Goal: Share content: Share content

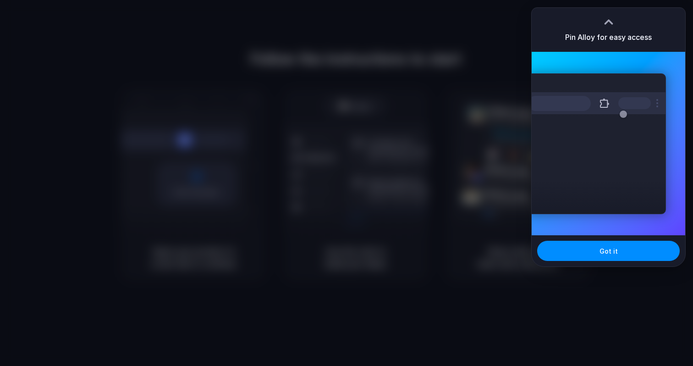
click at [523, 157] on div at bounding box center [346, 183] width 693 height 366
click at [628, 255] on button "Got it" at bounding box center [608, 250] width 142 height 20
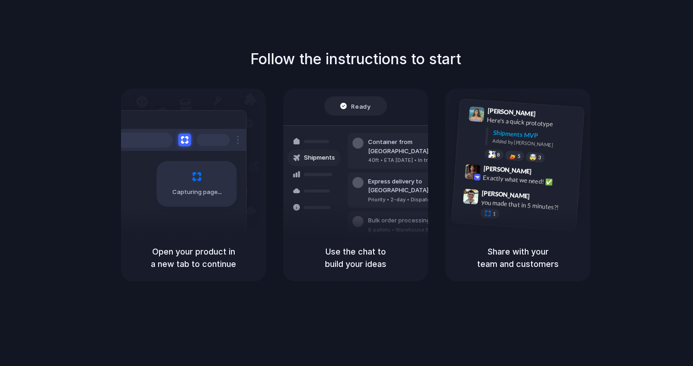
click at [363, 263] on h5 "Use the chat to build your ideas" at bounding box center [355, 257] width 123 height 25
click at [499, 262] on h5 "Share with your team and customers" at bounding box center [517, 257] width 123 height 25
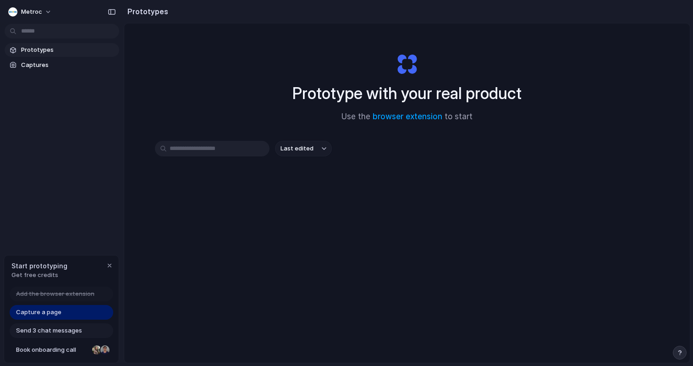
click at [440, 145] on div "Last edited" at bounding box center [407, 149] width 504 height 16
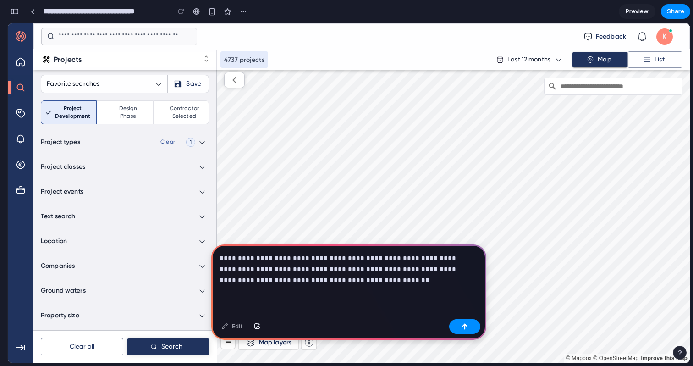
click at [291, 285] on div "**********" at bounding box center [348, 279] width 275 height 71
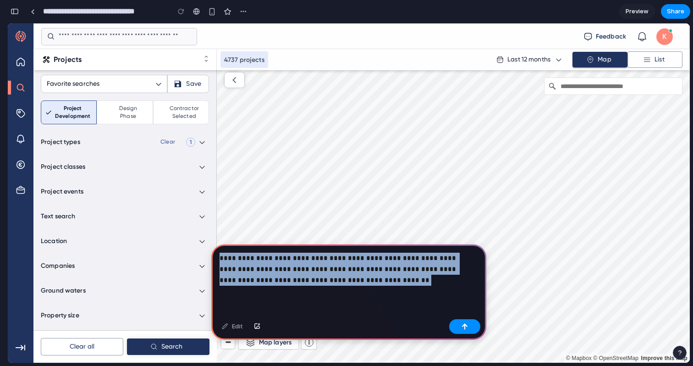
click at [291, 285] on div "**********" at bounding box center [348, 279] width 275 height 71
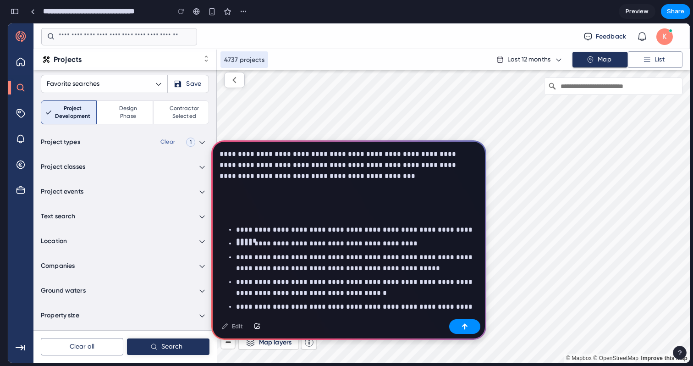
click at [297, 190] on p at bounding box center [346, 193] width 255 height 11
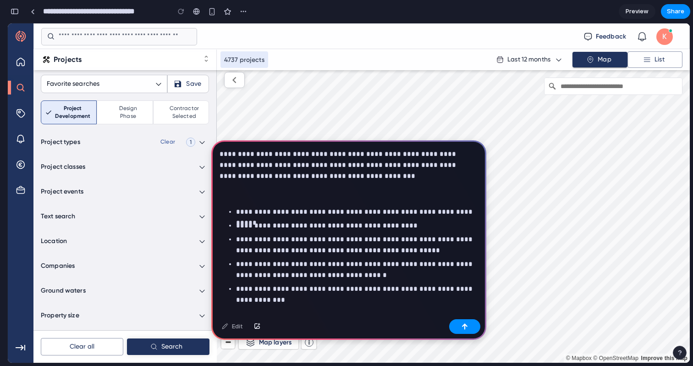
click at [415, 167] on p "**********" at bounding box center [346, 164] width 255 height 33
click at [419, 176] on p "**********" at bounding box center [346, 164] width 255 height 33
click at [414, 186] on div "**********" at bounding box center [348, 275] width 275 height 270
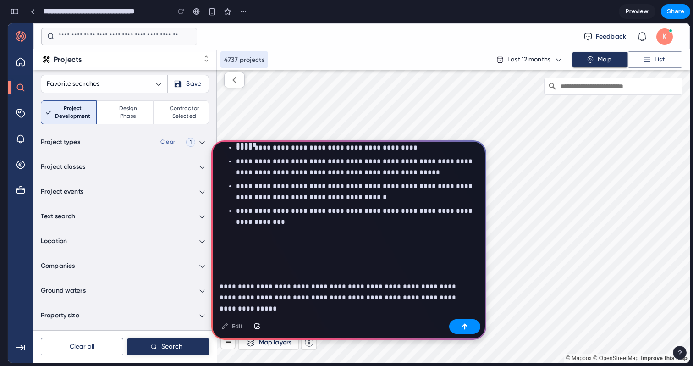
scroll to position [81, 0]
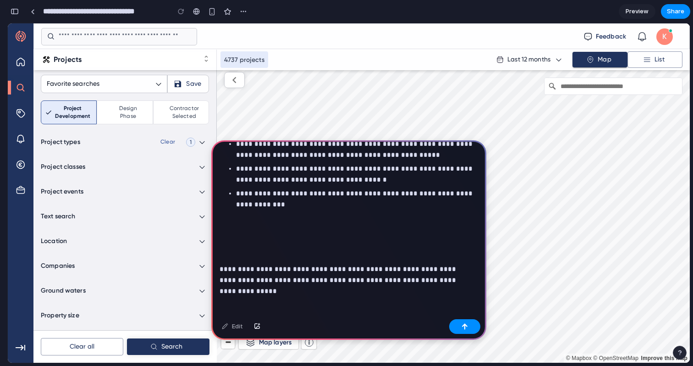
click at [309, 238] on p at bounding box center [348, 246] width 258 height 22
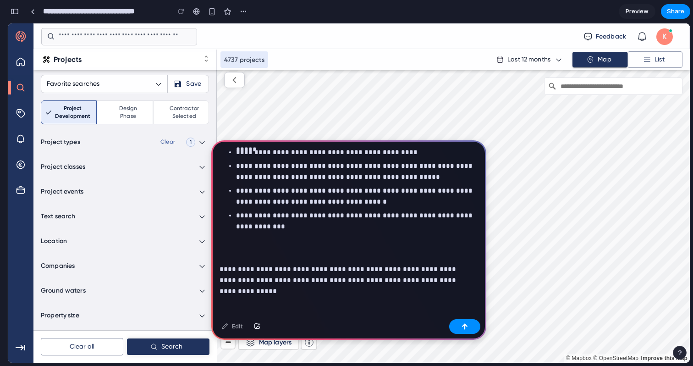
scroll to position [45, 0]
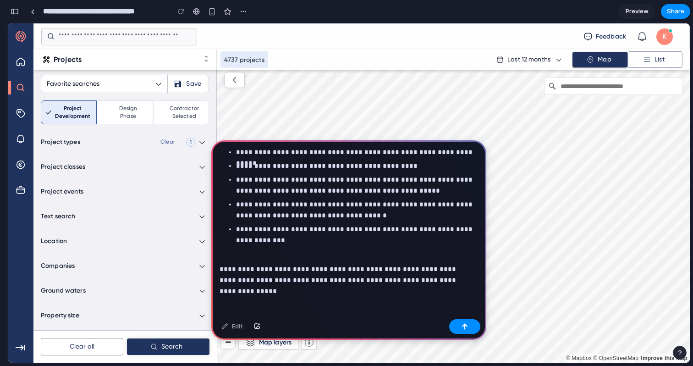
click at [327, 303] on div "**********" at bounding box center [348, 206] width 275 height 217
click at [470, 328] on button "button" at bounding box center [464, 326] width 31 height 15
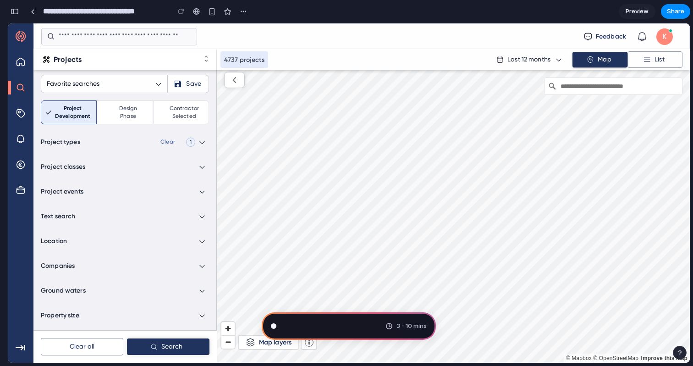
scroll to position [257, 0]
type input "**********"
click at [349, 332] on div "Assembling puzzle pieces .. 3 - 10 mins" at bounding box center [349, 325] width 174 height 27
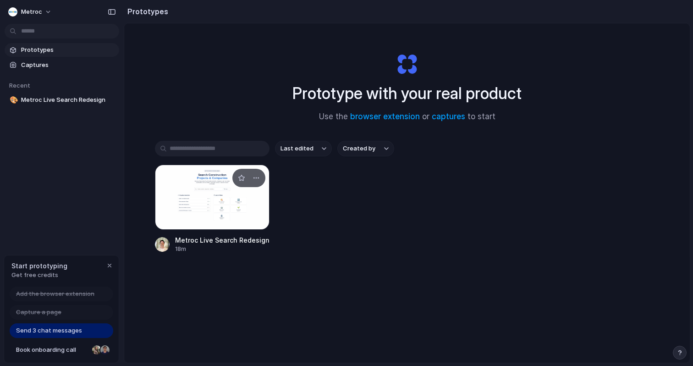
click at [260, 219] on div at bounding box center [212, 196] width 115 height 65
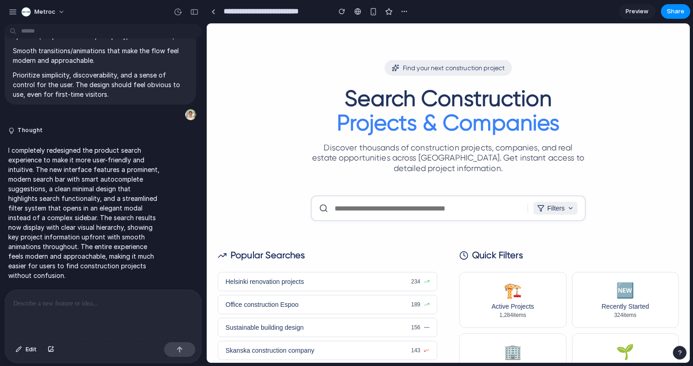
click at [559, 212] on button "Filters" at bounding box center [555, 208] width 44 height 13
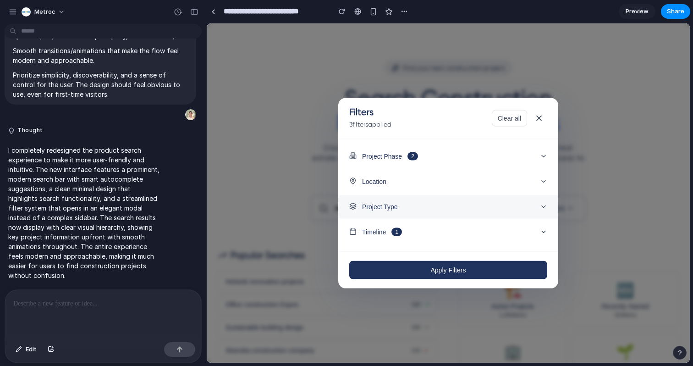
click at [376, 204] on span "Project Type" at bounding box center [380, 206] width 36 height 7
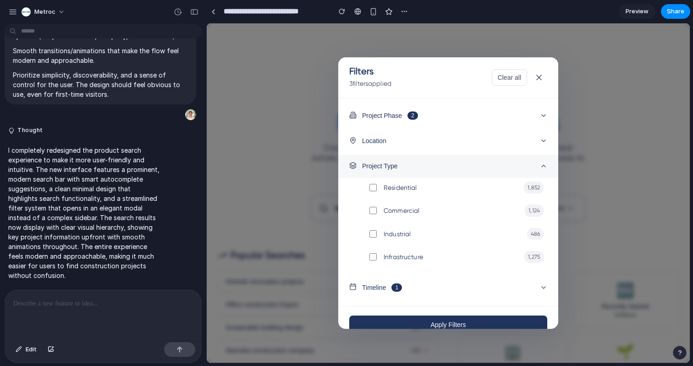
click at [388, 166] on span "Project Type" at bounding box center [380, 165] width 36 height 7
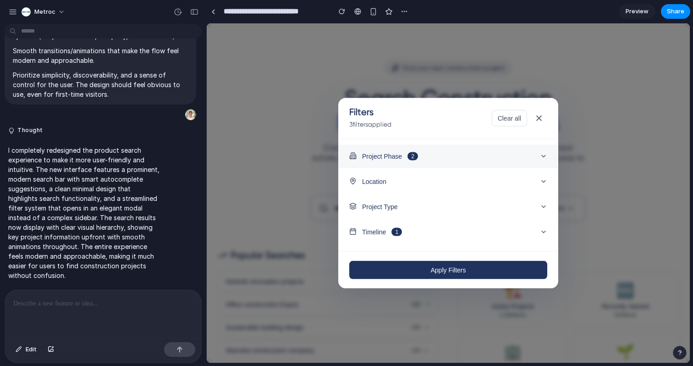
click at [388, 166] on button "Project Phase 2" at bounding box center [448, 155] width 220 height 23
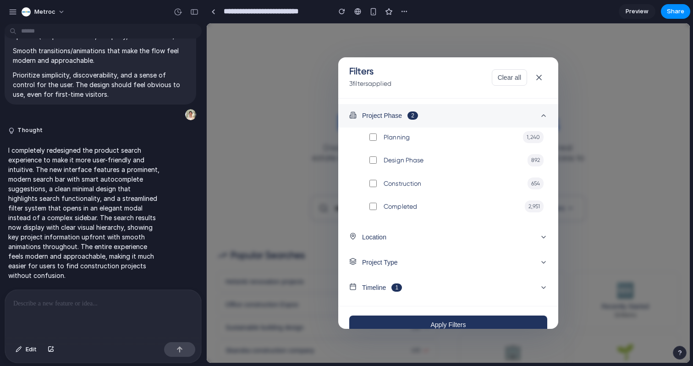
click at [381, 117] on span "Project Phase" at bounding box center [382, 115] width 40 height 7
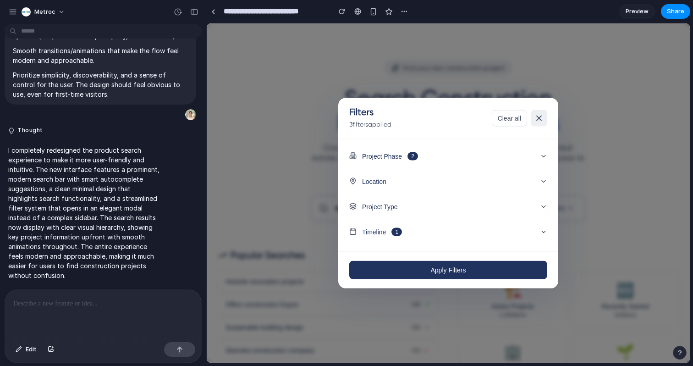
click at [534, 117] on icon at bounding box center [538, 118] width 9 height 9
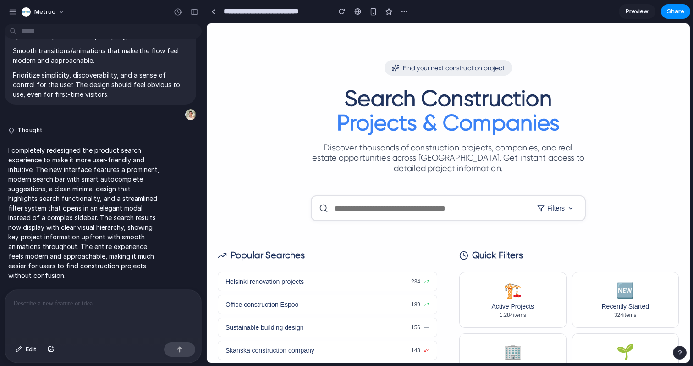
click at [356, 97] on h1 "Search Construction Projects & Companies" at bounding box center [448, 111] width 461 height 49
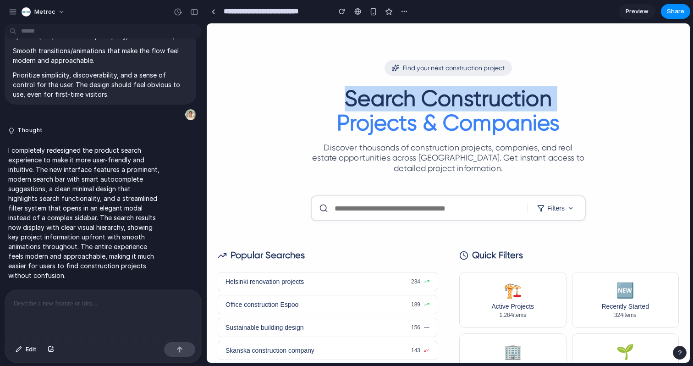
click at [356, 97] on h1 "Search Construction Projects & Companies" at bounding box center [448, 111] width 461 height 49
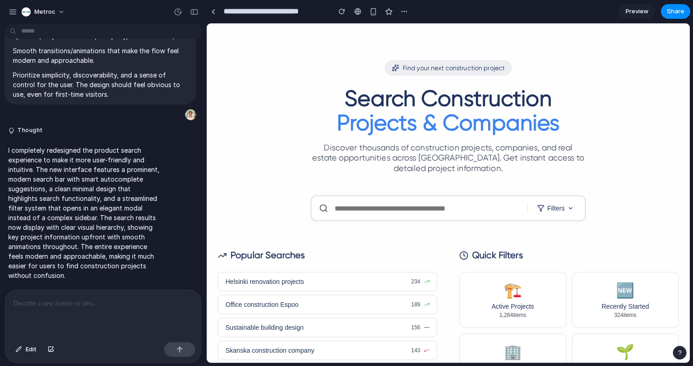
click at [375, 136] on div "Find your next construction project Search Construction Projects & Companies Di…" at bounding box center [448, 116] width 461 height 113
click at [378, 125] on span "Projects & Companies" at bounding box center [448, 123] width 223 height 26
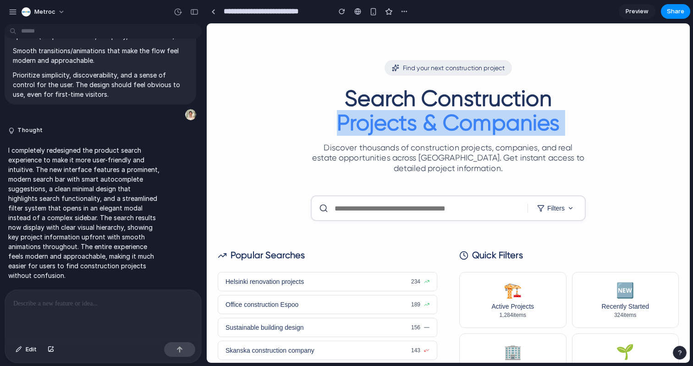
click at [378, 125] on span "Projects & Companies" at bounding box center [448, 123] width 223 height 26
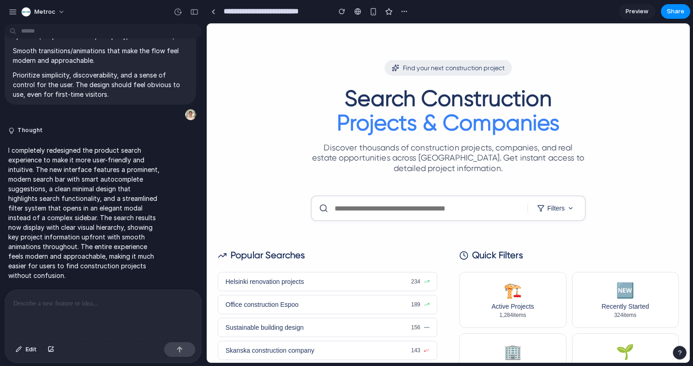
click at [404, 158] on p "Discover thousands of construction projects, companies, and real estate opportu…" at bounding box center [448, 157] width 275 height 31
click at [404, 146] on p "Discover thousands of construction projects, companies, and real estate opportu…" at bounding box center [448, 157] width 275 height 31
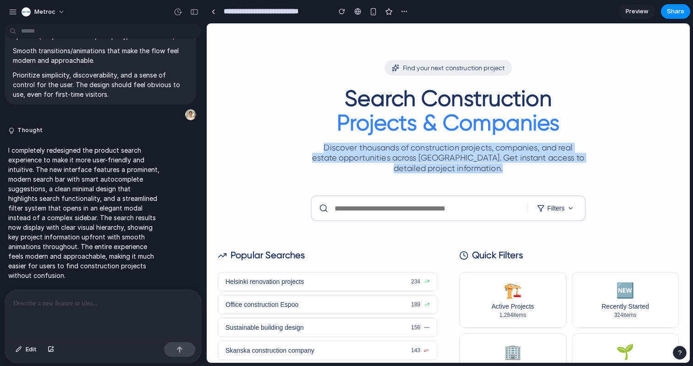
click at [404, 146] on p "Discover thousands of construction projects, companies, and real estate opportu…" at bounding box center [448, 157] width 275 height 31
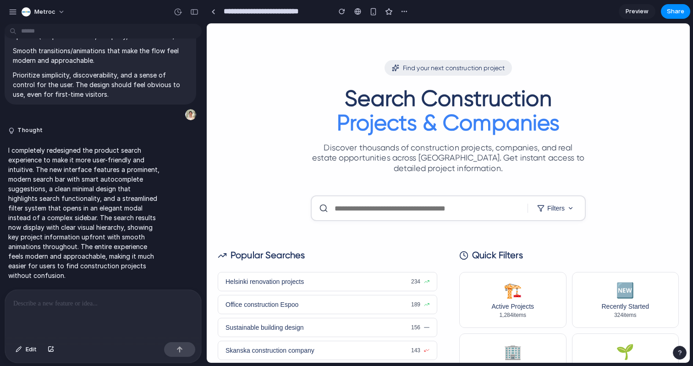
click at [448, 180] on div "Find your next construction project Search Construction Projects & Companies Di…" at bounding box center [448, 255] width 483 height 390
click at [647, 14] on span "Preview" at bounding box center [636, 11] width 23 height 9
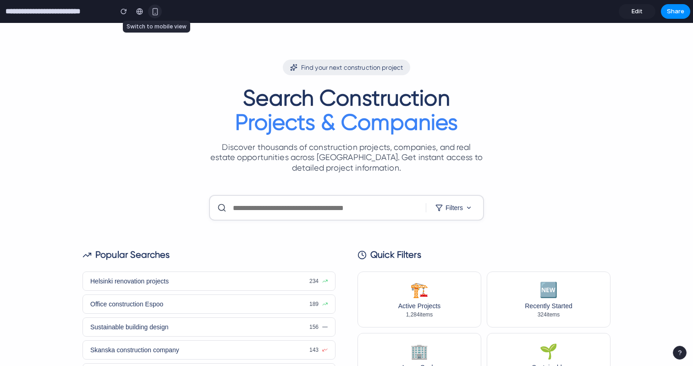
click at [156, 11] on div "button" at bounding box center [155, 12] width 8 height 8
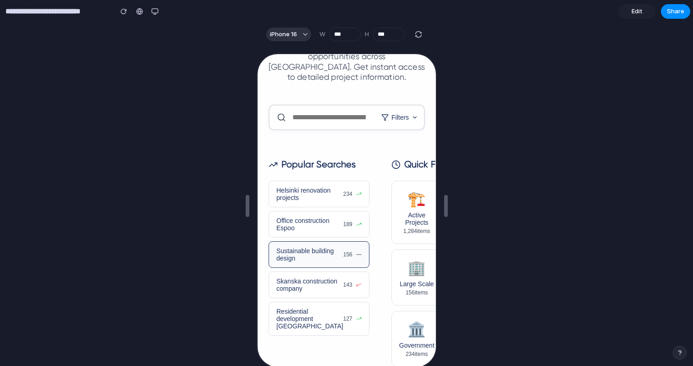
scroll to position [16, 0]
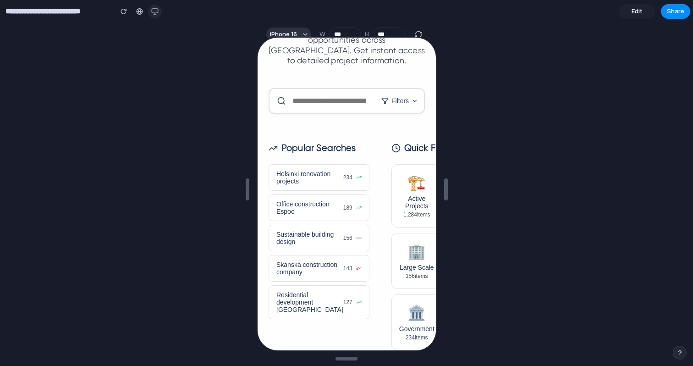
click at [156, 16] on button "button" at bounding box center [155, 12] width 14 height 14
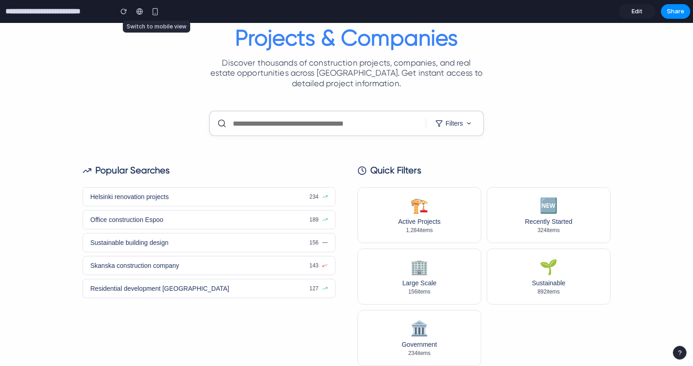
scroll to position [89, 0]
click at [615, 64] on div "Find your next construction project Search Construction Projects & Companies Di…" at bounding box center [346, 170] width 550 height 390
click at [681, 12] on span "Share" at bounding box center [674, 11] width 17 height 9
drag, startPoint x: 438, startPoint y: 59, endPoint x: 458, endPoint y: 45, distance: 23.4
click at [438, 59] on div "Share ' Metroc Live Search Redesign ' Konsta Mustasilta Creator Anyone at Metro…" at bounding box center [346, 183] width 693 height 366
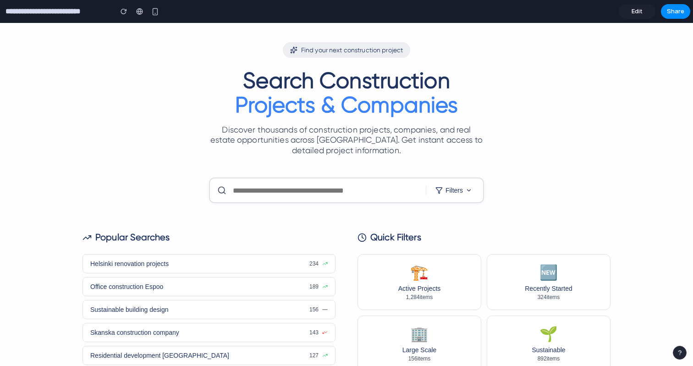
scroll to position [23, 0]
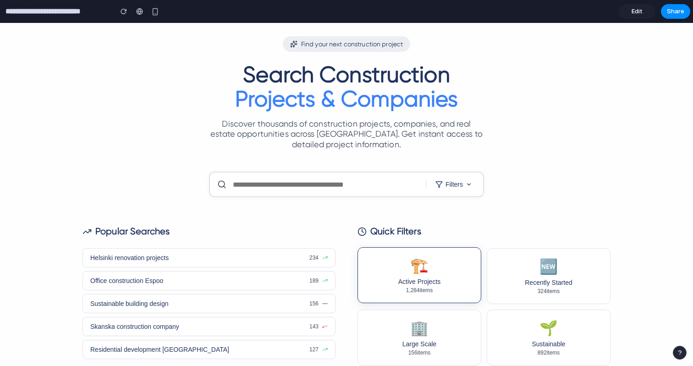
click at [433, 278] on button "🏗️ Active Projects 1,284 items" at bounding box center [419, 275] width 124 height 56
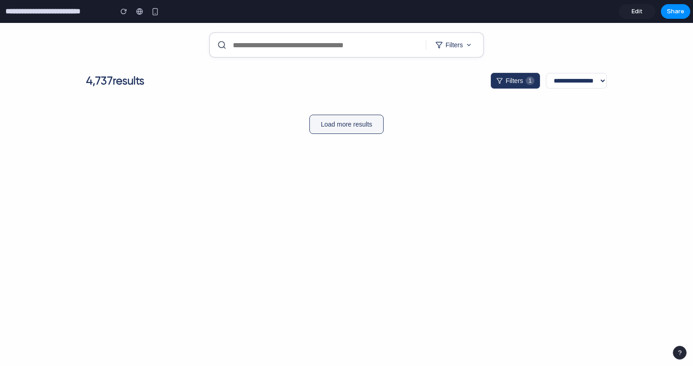
click at [352, 126] on button "Load more results" at bounding box center [346, 124] width 74 height 19
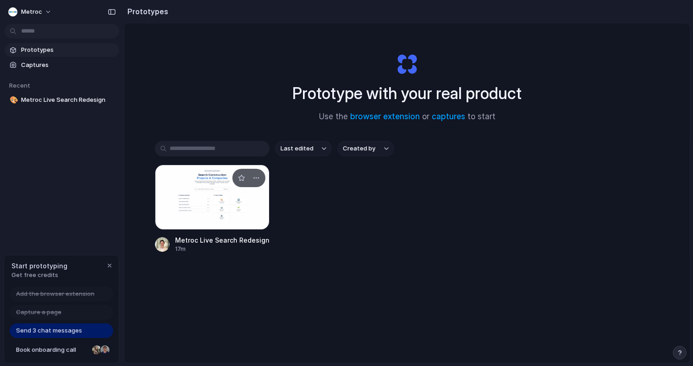
click at [207, 192] on div at bounding box center [212, 196] width 115 height 65
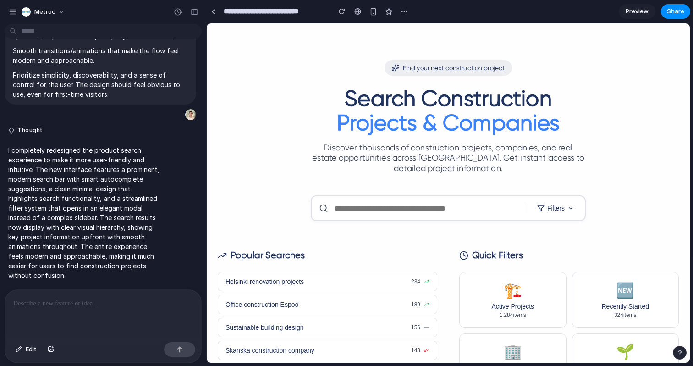
click at [643, 12] on span "Preview" at bounding box center [636, 11] width 23 height 9
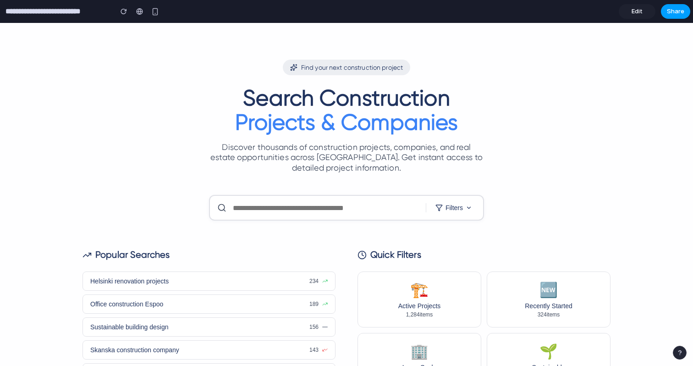
click at [682, 9] on span "Share" at bounding box center [674, 11] width 17 height 9
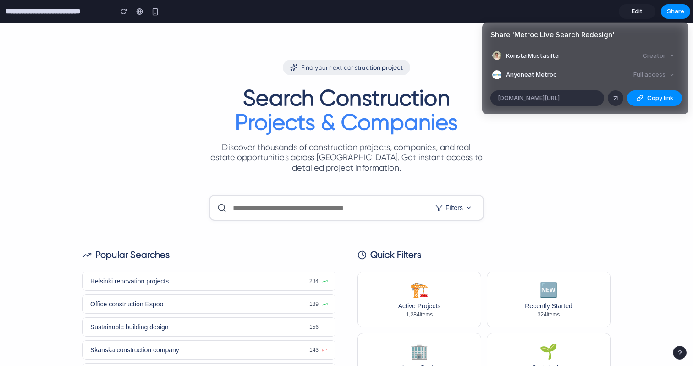
click at [654, 72] on div "Full access" at bounding box center [653, 74] width 49 height 13
click at [527, 72] on span "Anyone at Metroc" at bounding box center [531, 74] width 51 height 9
click at [665, 100] on span "Copy link" at bounding box center [660, 97] width 26 height 9
click at [581, 202] on div "Share ' Metroc Live Search Redesign ' Konsta Mustasilta Creator Anyone at Metro…" at bounding box center [346, 183] width 693 height 366
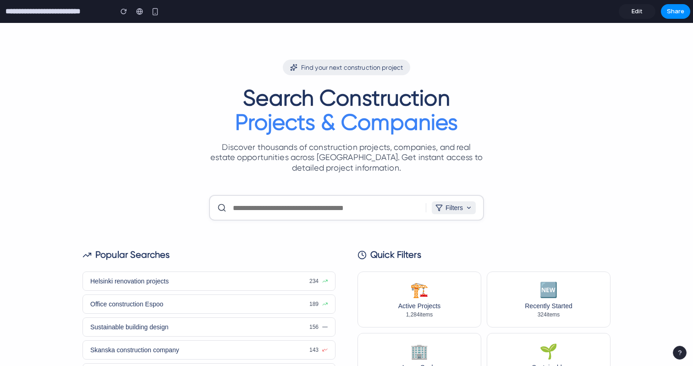
click at [465, 208] on icon at bounding box center [468, 207] width 6 height 6
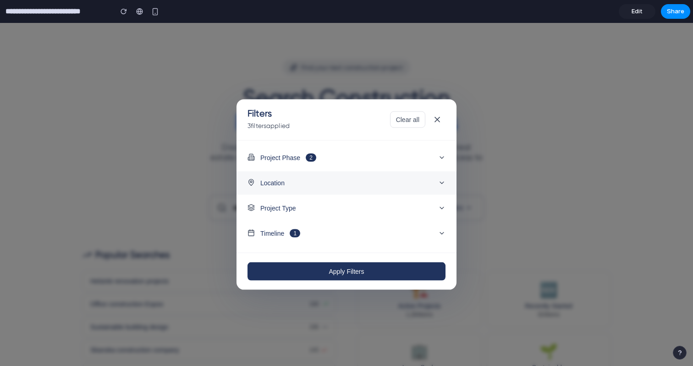
click at [437, 189] on button "Location" at bounding box center [346, 182] width 220 height 23
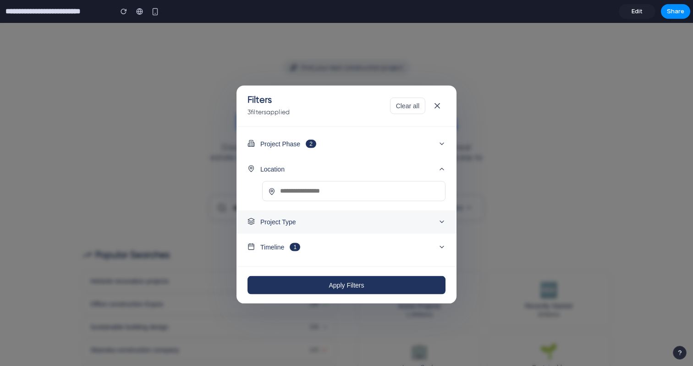
click at [441, 213] on button "Project Type" at bounding box center [346, 221] width 220 height 23
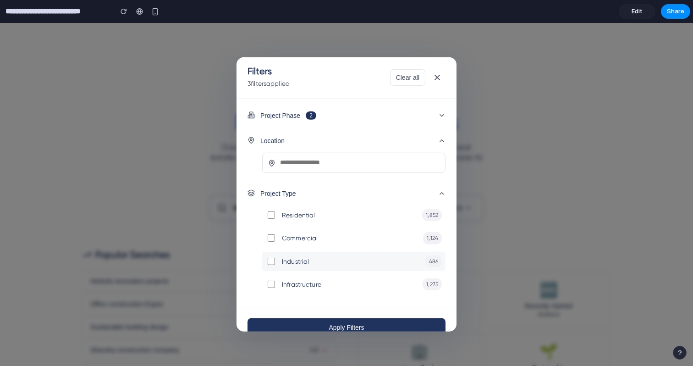
scroll to position [26, 0]
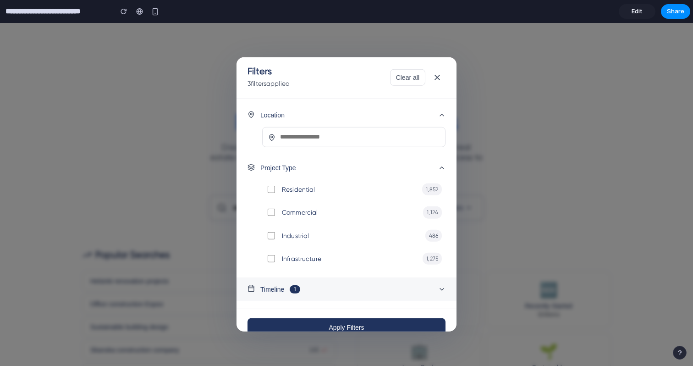
click at [430, 285] on button "Timeline 1" at bounding box center [346, 288] width 220 height 23
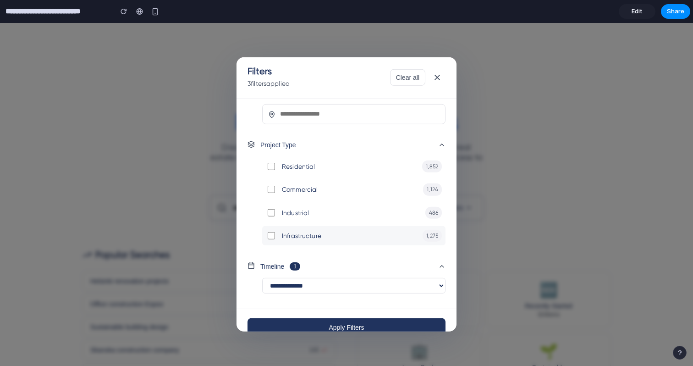
scroll to position [89, 0]
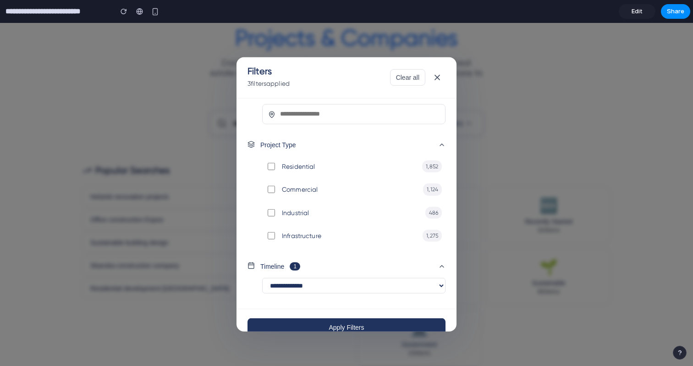
click at [662, 97] on div "**********" at bounding box center [346, 194] width 693 height 343
click at [439, 75] on button at bounding box center [437, 77] width 16 height 16
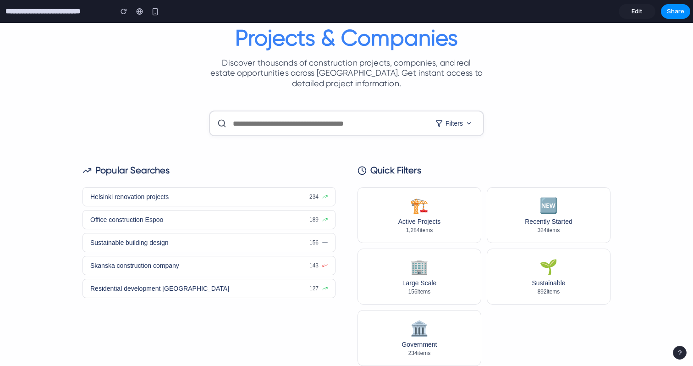
scroll to position [0, 0]
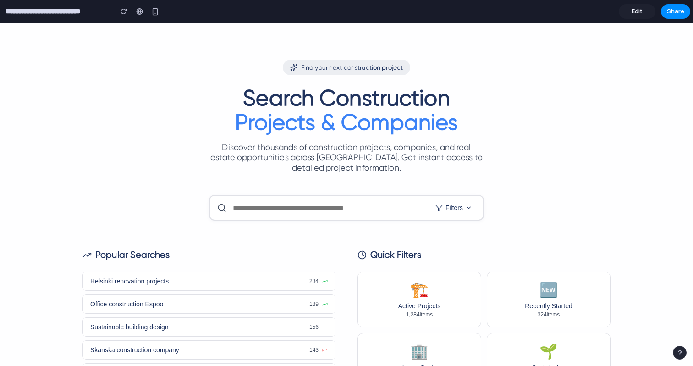
click at [634, 180] on div "Find your next construction project Search Construction Projects & Companies Di…" at bounding box center [346, 236] width 693 height 427
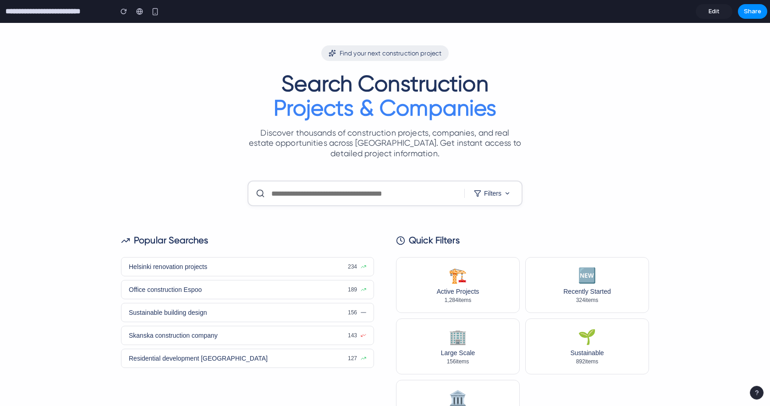
scroll to position [21, 0]
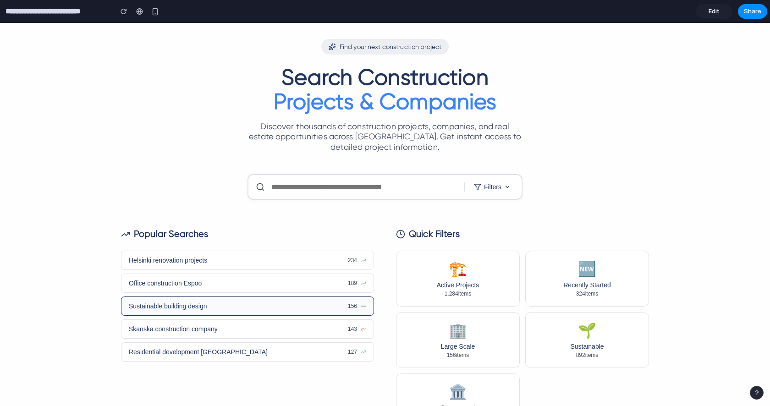
click at [191, 306] on span "Sustainable building design" at bounding box center [168, 305] width 78 height 7
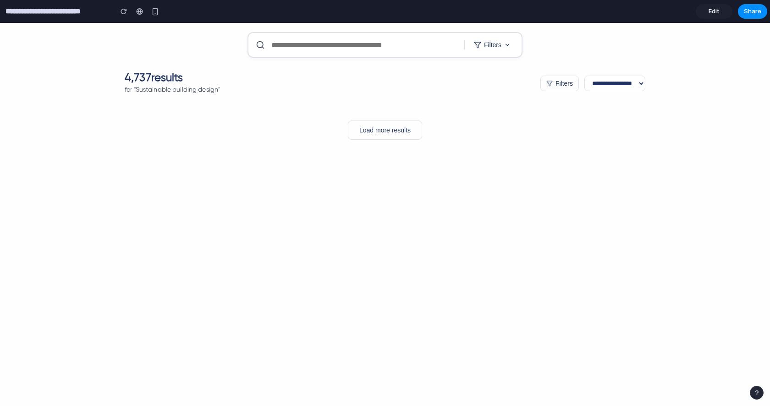
scroll to position [0, 0]
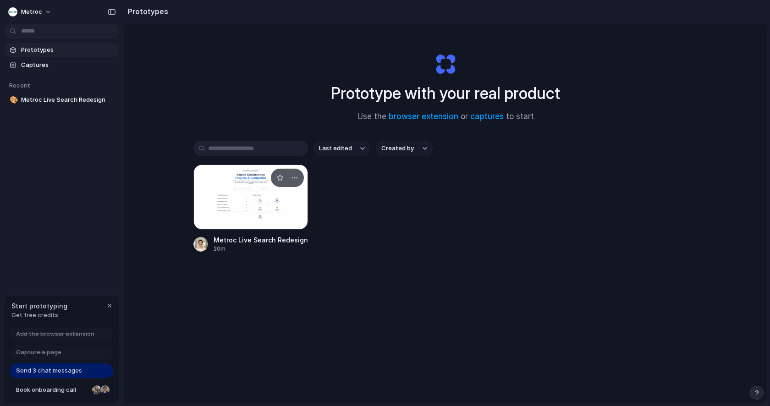
click at [284, 200] on div at bounding box center [250, 196] width 115 height 65
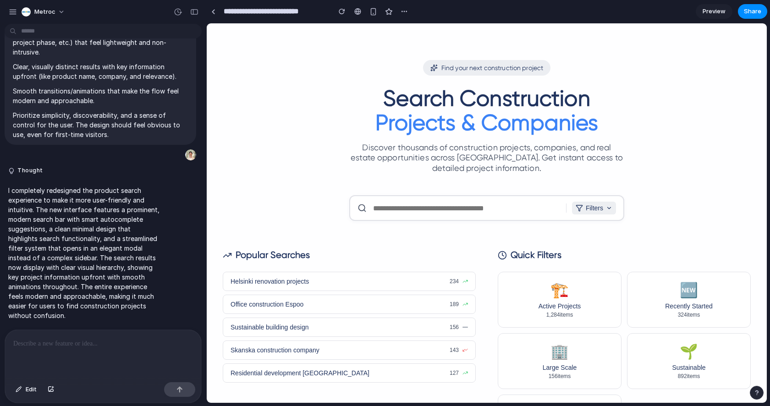
click at [592, 204] on button "Filters" at bounding box center [594, 208] width 44 height 13
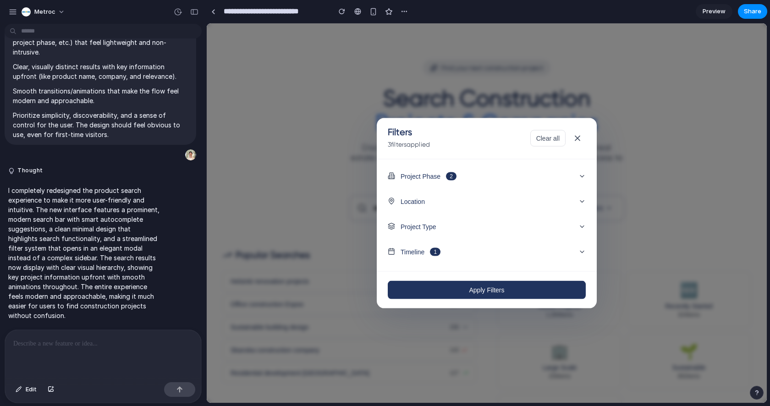
click at [664, 218] on div "Filters 3 filter s applied Clear all Project Phase 2 Location Project Type Time…" at bounding box center [487, 212] width 560 height 379
click at [545, 278] on div "Apply Filters" at bounding box center [487, 289] width 220 height 37
click at [542, 285] on button "Apply Filters" at bounding box center [487, 289] width 198 height 18
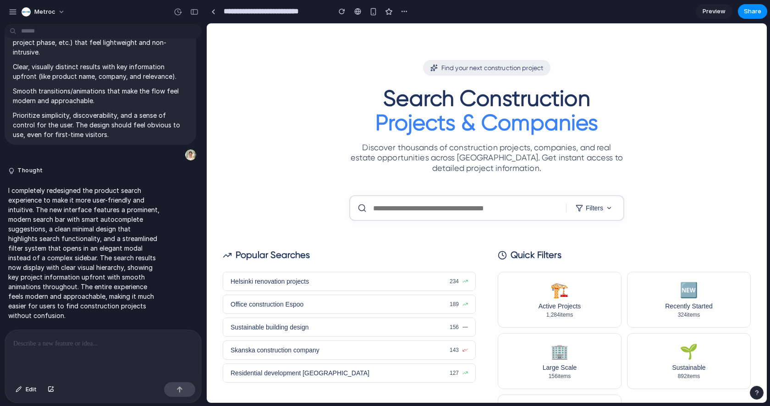
click at [415, 191] on div "Find your next construction project Search Construction Projects & Companies Di…" at bounding box center [487, 255] width 550 height 390
click at [417, 201] on div "Filters" at bounding box center [486, 208] width 275 height 26
click at [417, 203] on div "Filters" at bounding box center [486, 208] width 275 height 26
click at [415, 209] on input "text" at bounding box center [466, 208] width 188 height 9
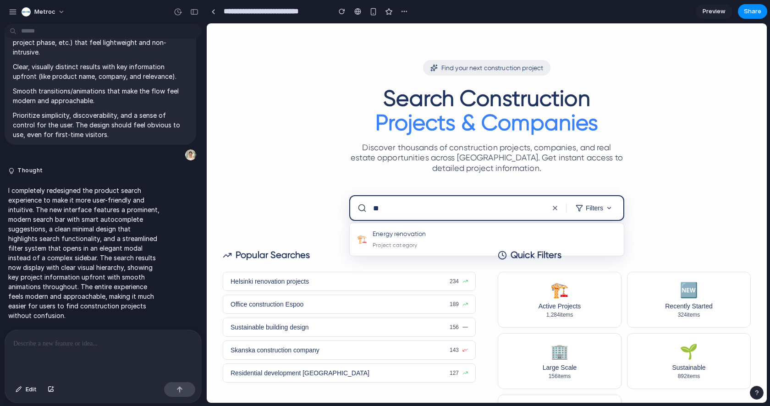
type input "*"
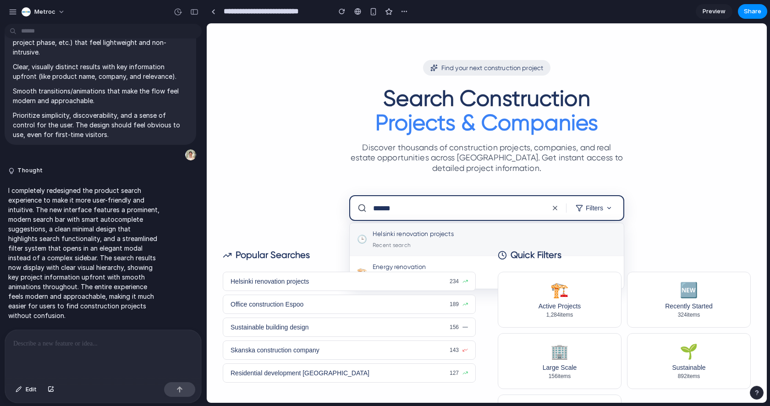
click at [414, 232] on div "Helsinki renovation projects" at bounding box center [494, 234] width 244 height 10
type input "**********"
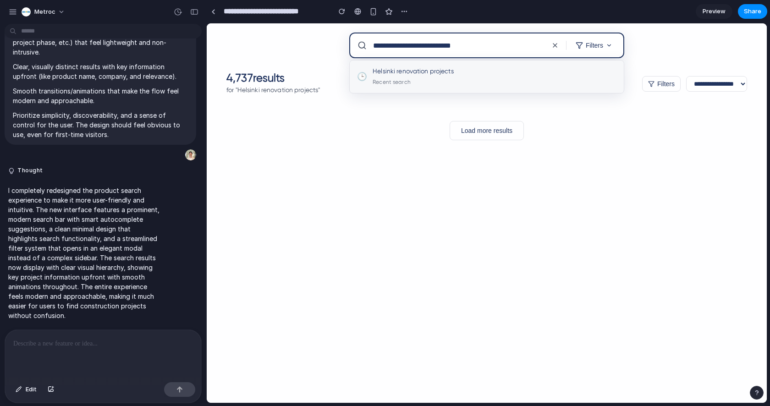
click at [397, 222] on div "**********" at bounding box center [487, 212] width 560 height 379
click at [583, 166] on div "**********" at bounding box center [487, 212] width 560 height 379
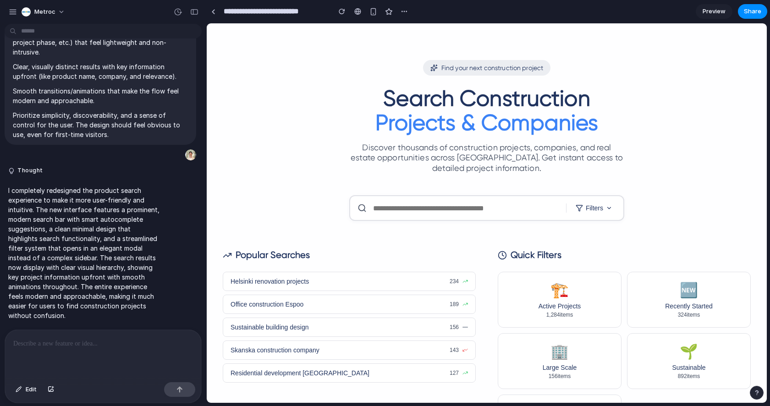
scroll to position [119, 0]
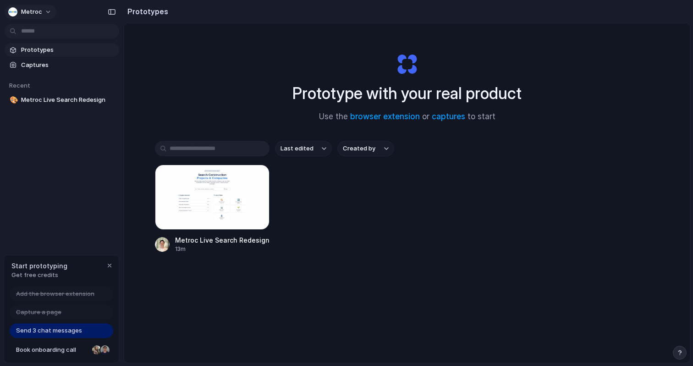
click at [12, 8] on div "button" at bounding box center [12, 11] width 9 height 9
click at [39, 12] on div "Settings Invite members Change theme Sign out" at bounding box center [346, 183] width 693 height 366
